Goal: Find specific page/section: Find specific page/section

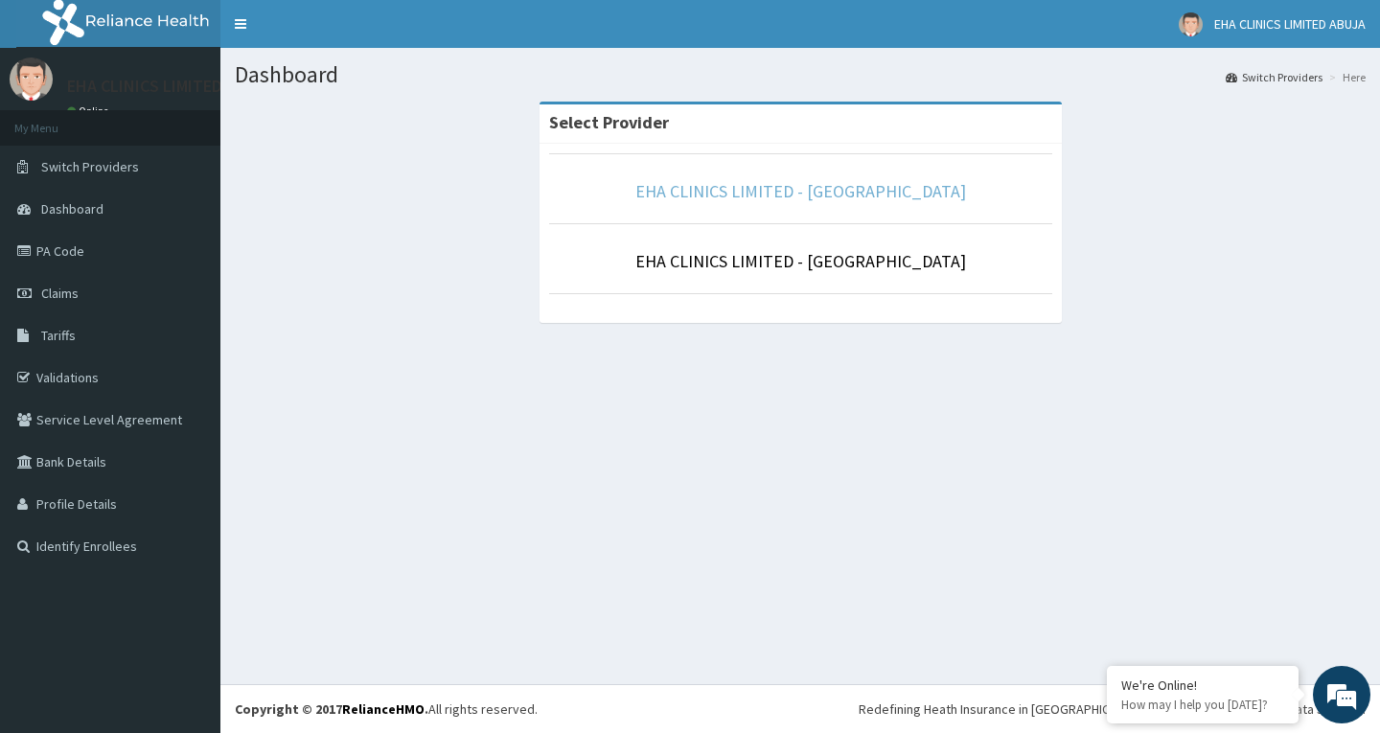
click at [814, 186] on link "EHA CLINICS LIMITED - [GEOGRAPHIC_DATA]" at bounding box center [800, 191] width 331 height 22
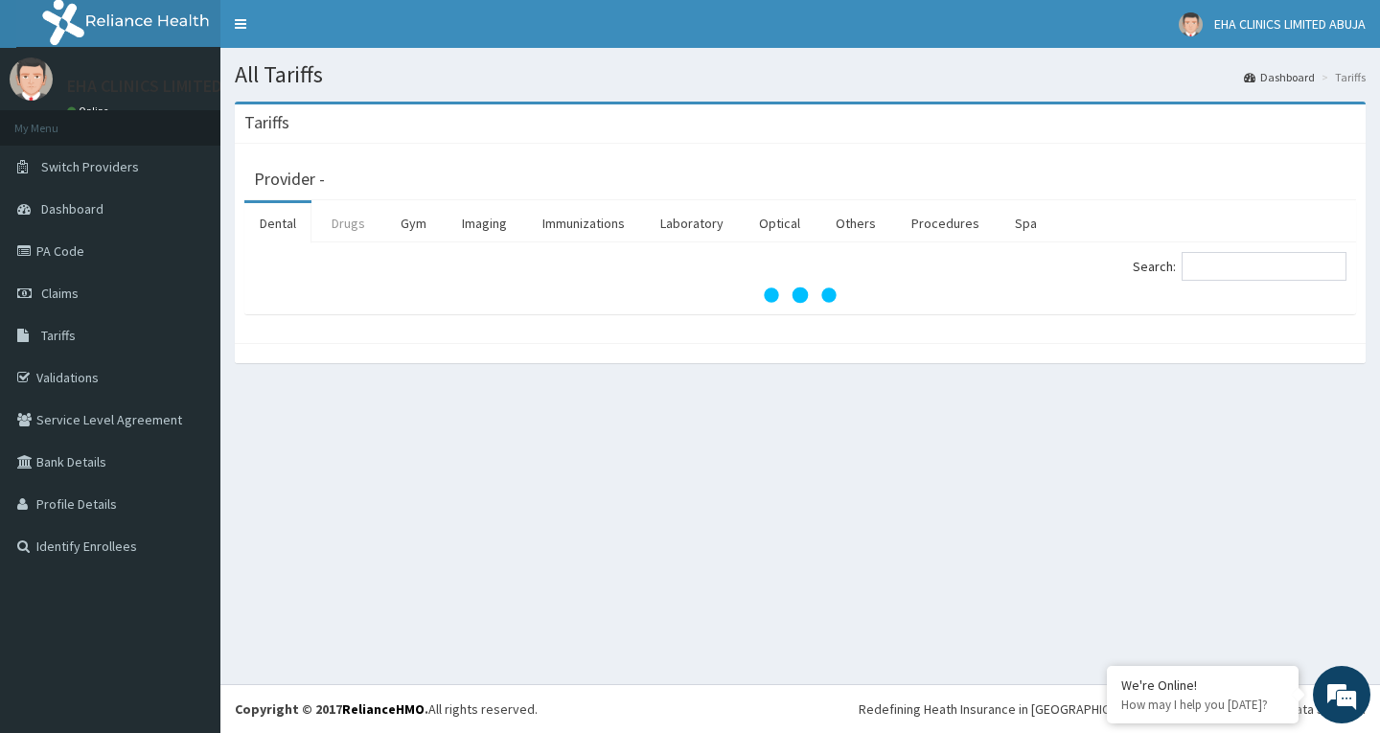
click at [359, 217] on link "Drugs" at bounding box center [348, 223] width 64 height 40
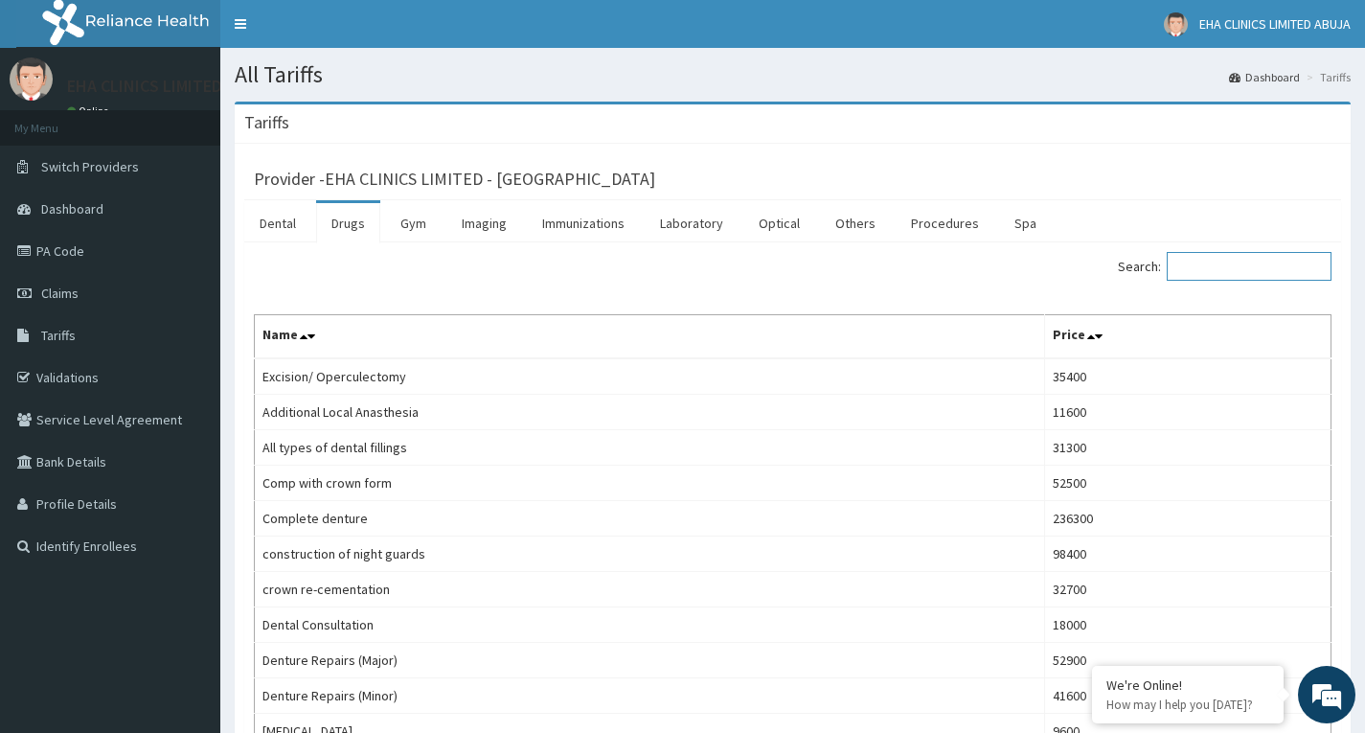
click at [1251, 269] on input "Search:" at bounding box center [1249, 266] width 165 height 29
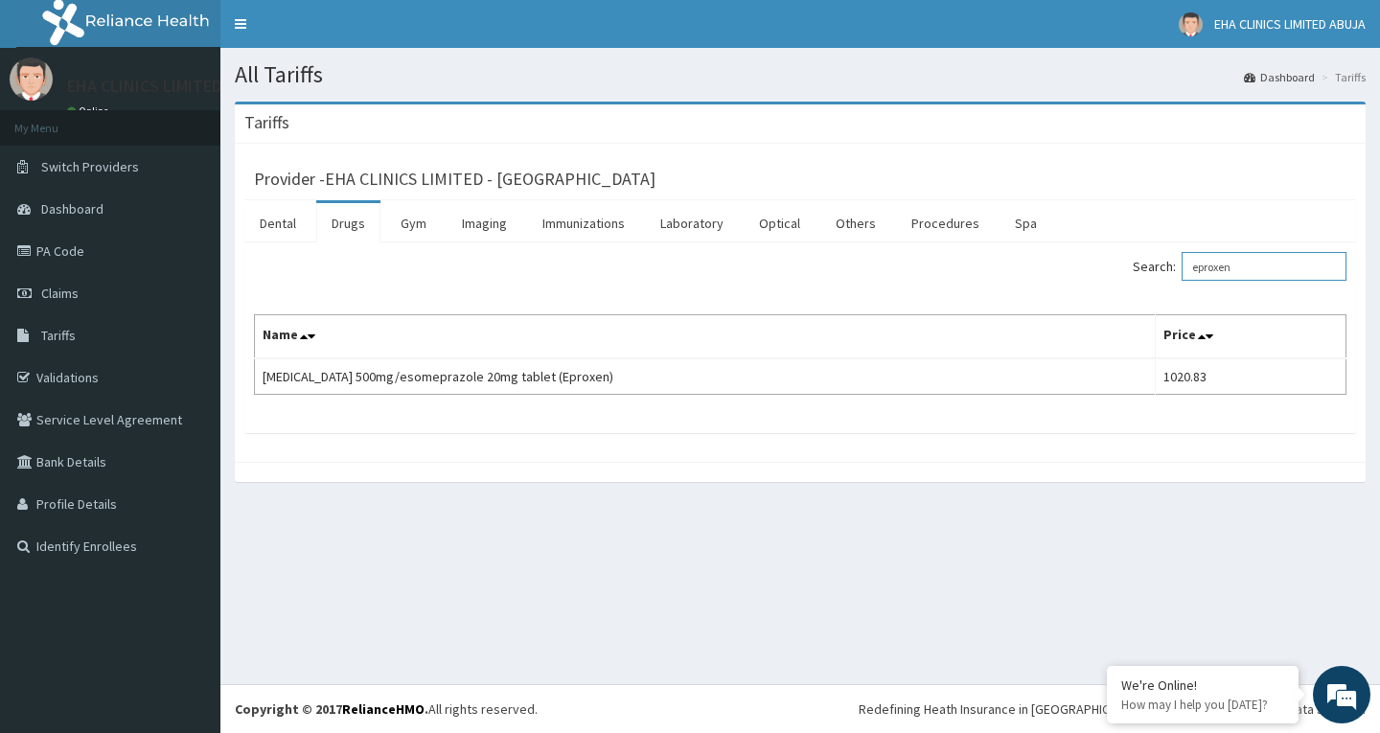
drag, startPoint x: 1260, startPoint y: 271, endPoint x: 1125, endPoint y: 244, distance: 137.7
click at [1126, 244] on div "Search: eproxen Name Price [MEDICAL_DATA] 500mg/esomeprazole 20mg tablet (Eprox…" at bounding box center [800, 337] width 1112 height 191
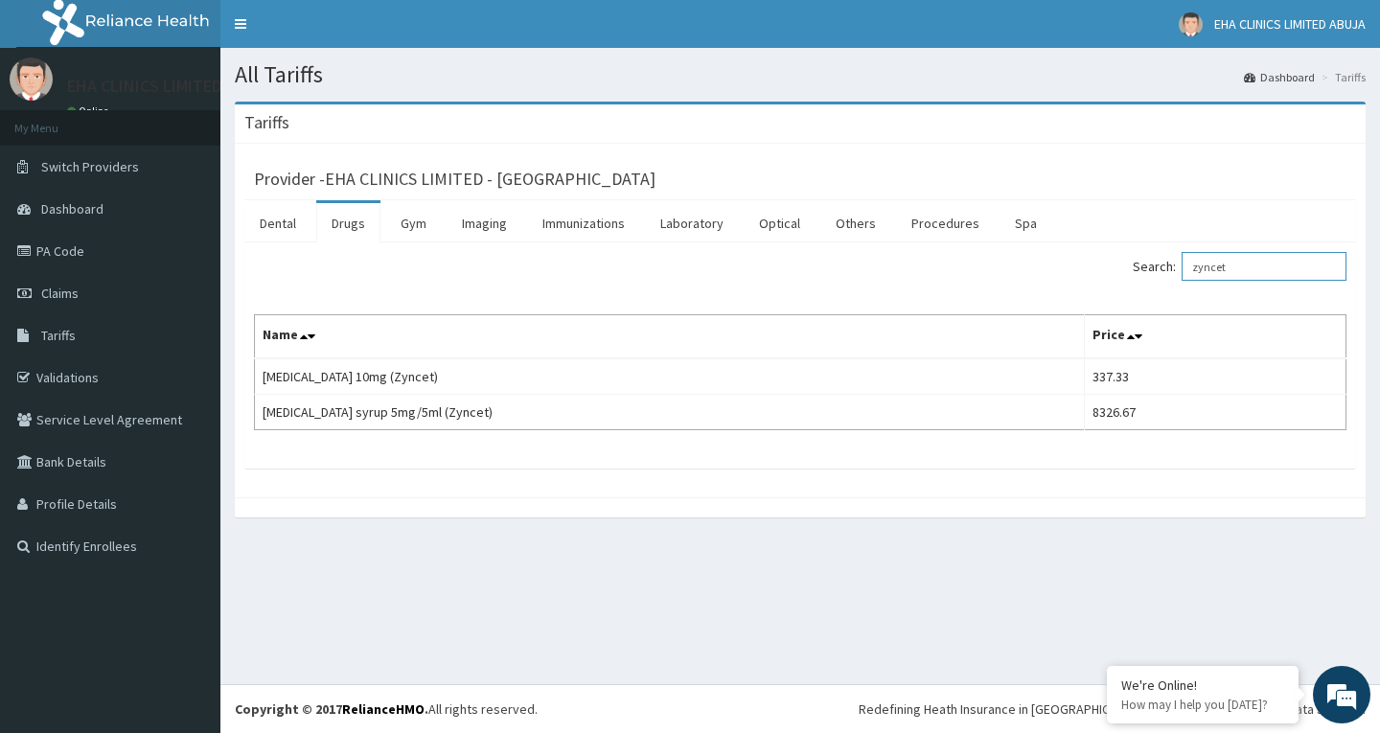
type input "zyncet"
